Goal: Task Accomplishment & Management: Use online tool/utility

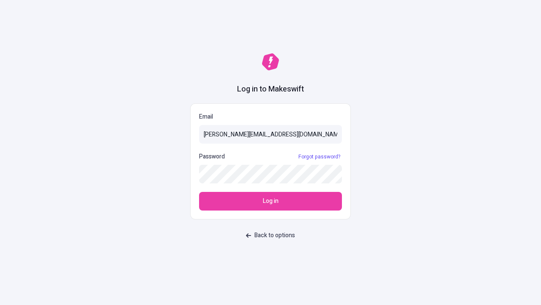
type input "[PERSON_NAME][EMAIL_ADDRESS][DOMAIN_NAME]"
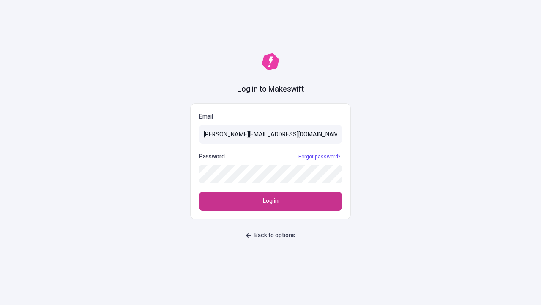
click at [271, 201] on span "Log in" at bounding box center [271, 200] width 16 height 9
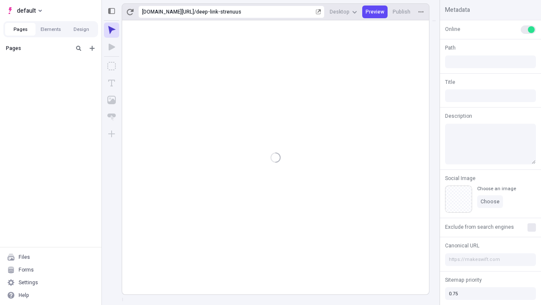
type input "/deep-link-strenuus"
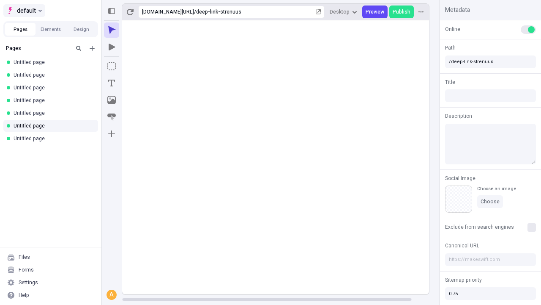
click at [24, 11] on span "default" at bounding box center [26, 10] width 19 height 10
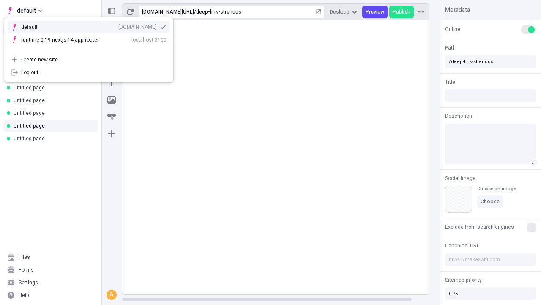
click at [118, 25] on div "[DOMAIN_NAME]" at bounding box center [137, 27] width 38 height 7
click at [92, 48] on icon "Add new" at bounding box center [92, 48] width 5 height 5
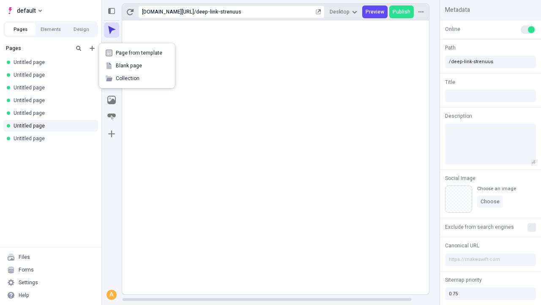
click at [137, 66] on span "Blank page" at bounding box center [142, 65] width 52 height 7
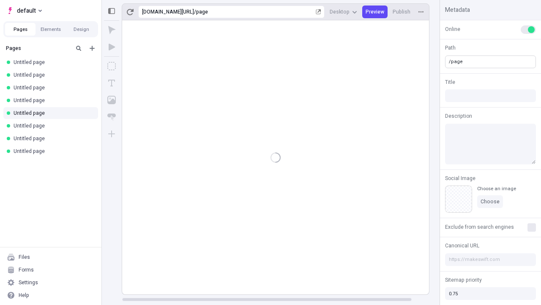
type input "/page"
